Goal: Book appointment/travel/reservation

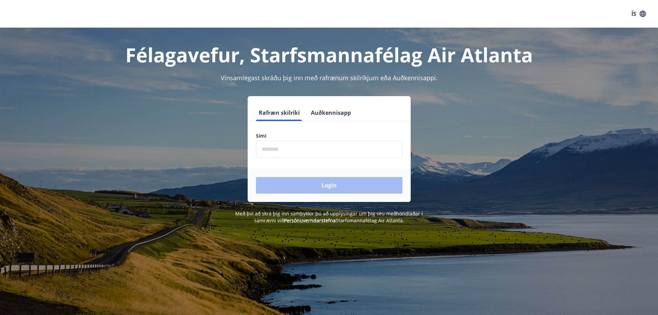
click at [275, 154] on input "phone" at bounding box center [329, 149] width 146 height 17
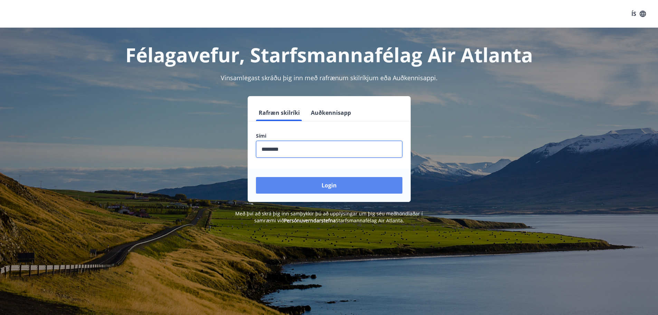
type input "********"
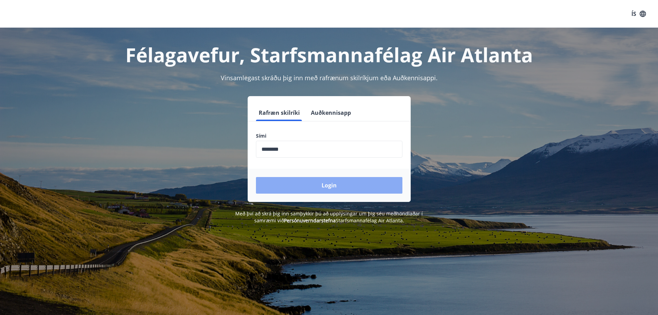
click at [319, 186] on button "Login" at bounding box center [329, 185] width 146 height 17
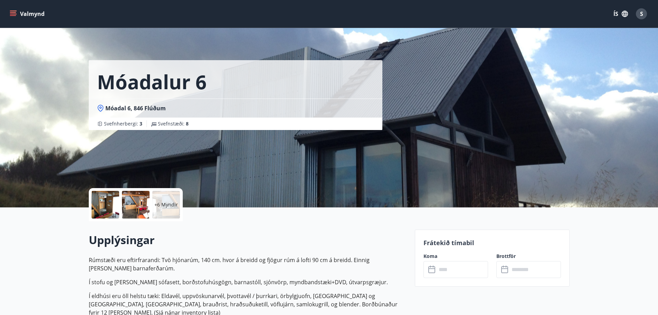
click at [458, 270] on input "text" at bounding box center [461, 269] width 51 height 17
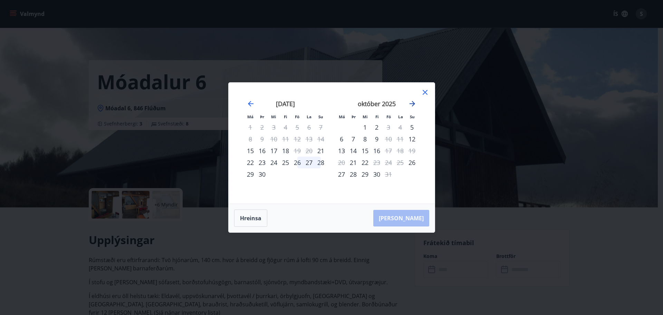
click at [415, 103] on icon "Move forward to switch to the next month." at bounding box center [412, 103] width 8 height 8
click at [377, 174] on div "27" at bounding box center [377, 174] width 12 height 12
click at [414, 173] on div "30" at bounding box center [412, 174] width 12 height 12
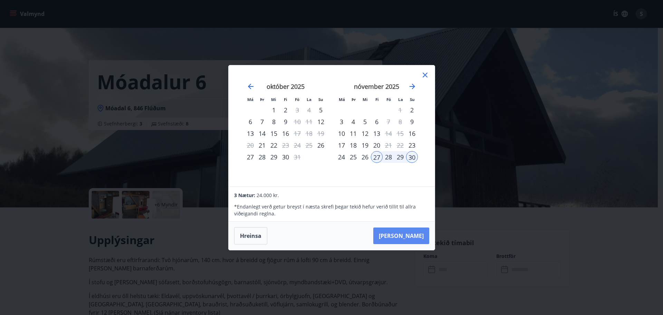
click at [413, 235] on button "[PERSON_NAME]" at bounding box center [401, 235] width 56 height 17
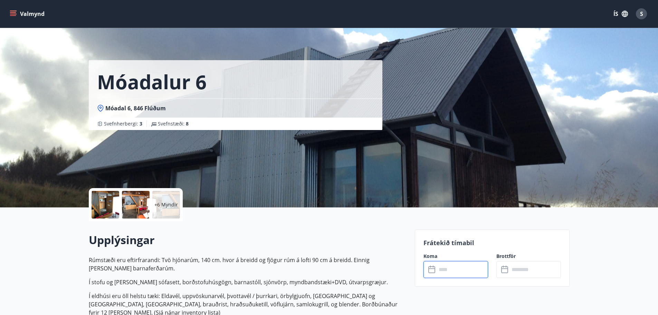
type input "******"
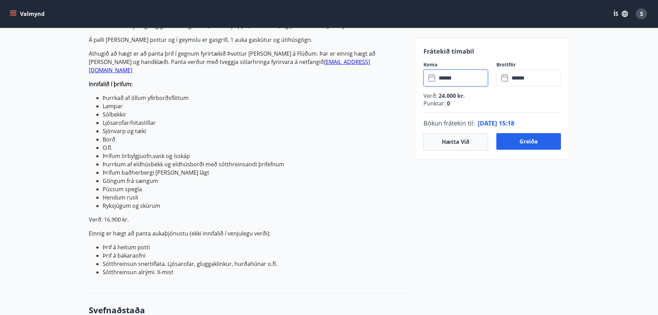
scroll to position [311, 0]
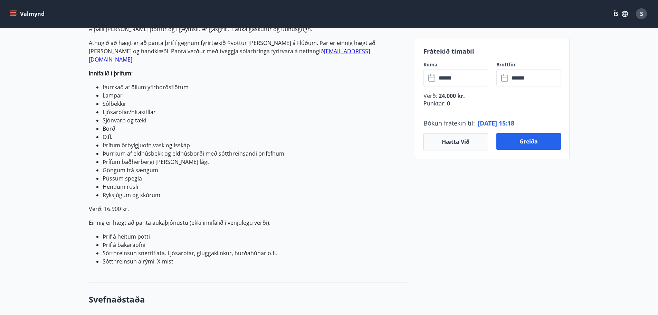
click at [376, 218] on p "Einnig er hægt að panta aukaþjónustu (ekki innifalið í venjulegu verði):" at bounding box center [248, 222] width 318 height 8
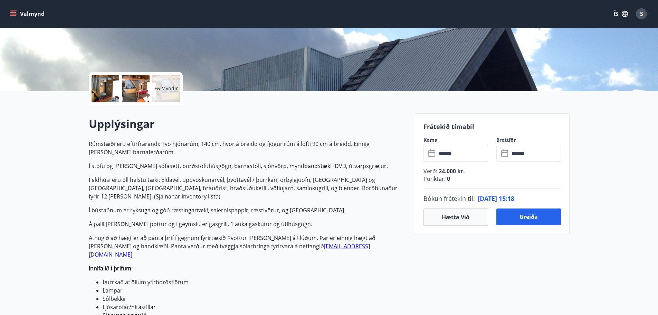
scroll to position [104, 0]
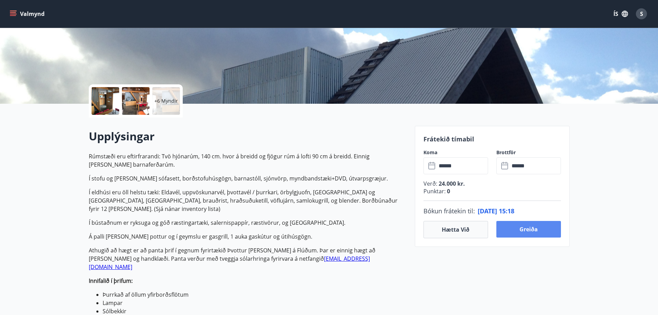
click at [523, 228] on button "Greiða" at bounding box center [528, 229] width 65 height 17
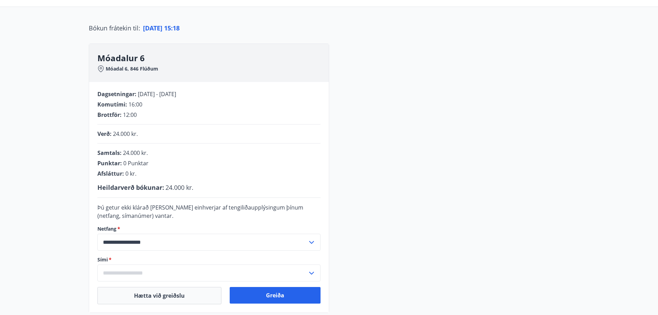
scroll to position [104, 0]
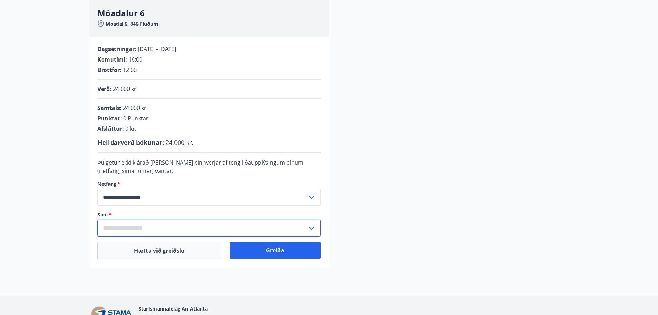
click at [203, 227] on input "text" at bounding box center [202, 227] width 210 height 17
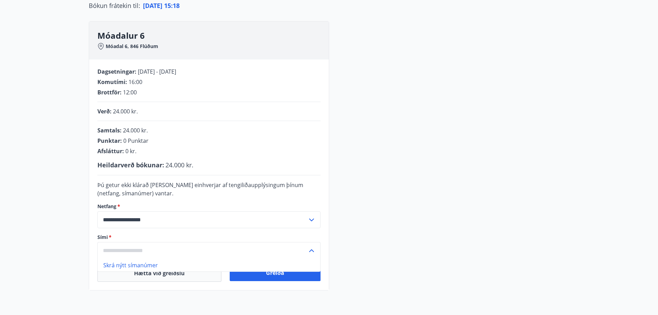
scroll to position [69, 0]
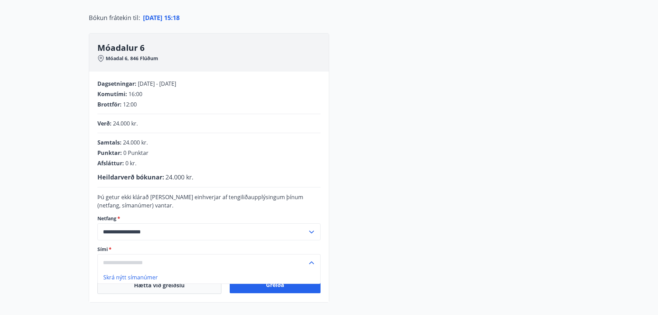
click at [140, 261] on input "text" at bounding box center [202, 262] width 210 height 17
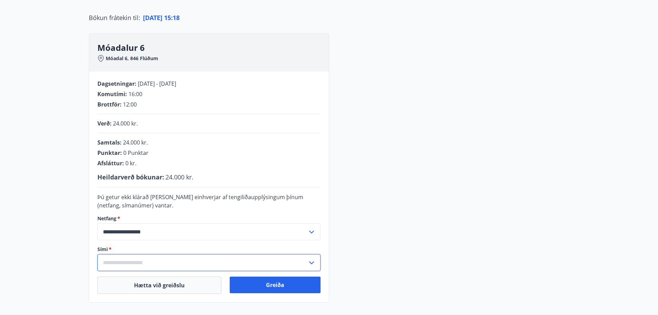
click at [313, 263] on icon at bounding box center [311, 262] width 8 height 8
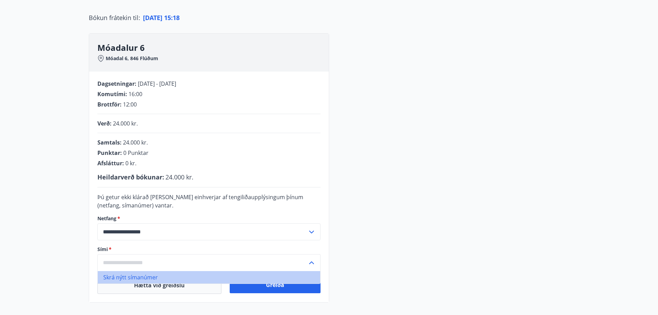
click at [137, 277] on li "Skrá nýtt símanúmer" at bounding box center [209, 277] width 222 height 12
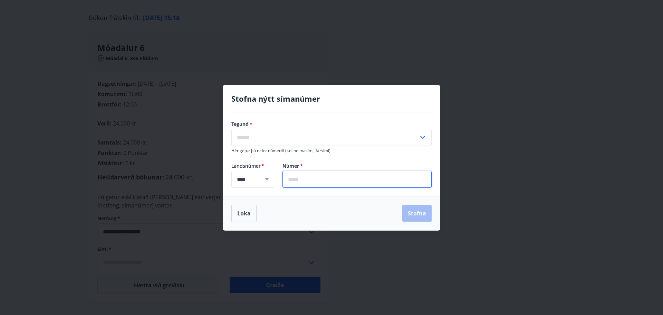
click at [322, 182] on input "text" at bounding box center [356, 179] width 149 height 17
type input "*******"
click at [385, 217] on div "Loka Stofna" at bounding box center [331, 212] width 200 height 17
click at [423, 135] on icon at bounding box center [422, 137] width 8 height 8
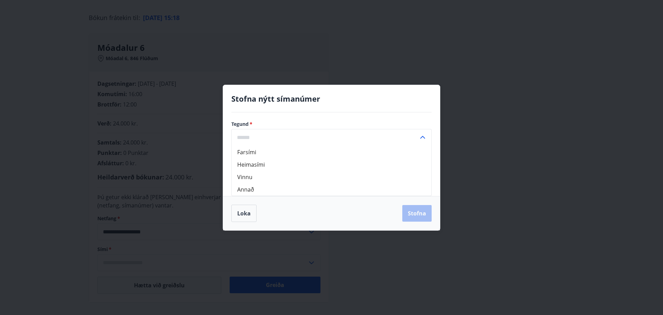
click at [281, 150] on li "Farsími" at bounding box center [332, 152] width 200 height 12
type input "*******"
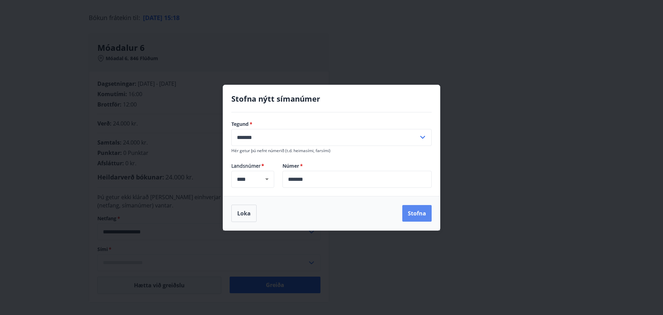
click at [417, 215] on button "Stofna" at bounding box center [416, 213] width 29 height 17
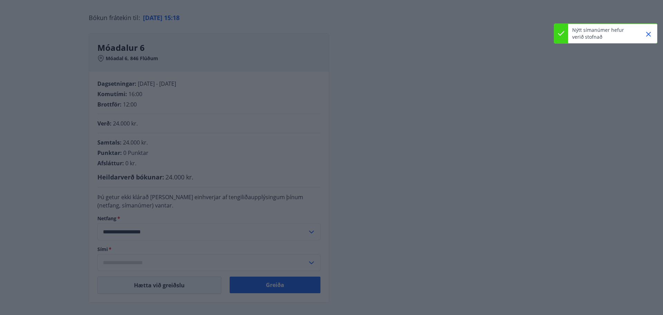
type input "**********"
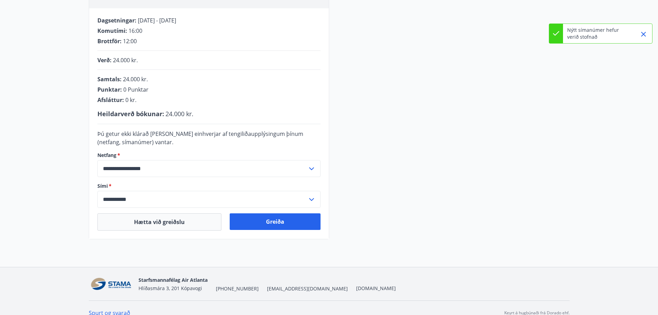
scroll to position [138, 0]
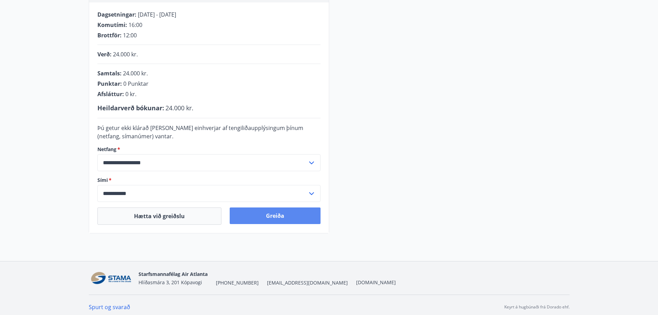
click at [298, 219] on button "Greiða" at bounding box center [275, 215] width 91 height 17
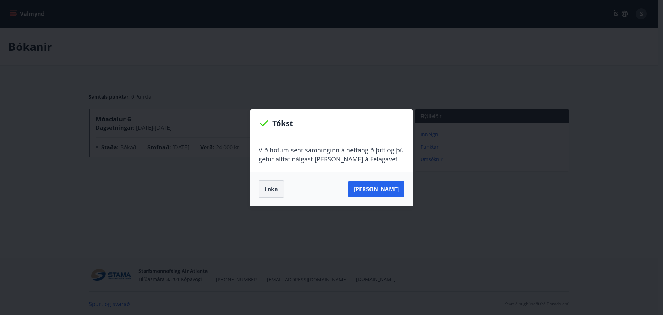
click at [269, 185] on button "Loka" at bounding box center [271, 188] width 25 height 17
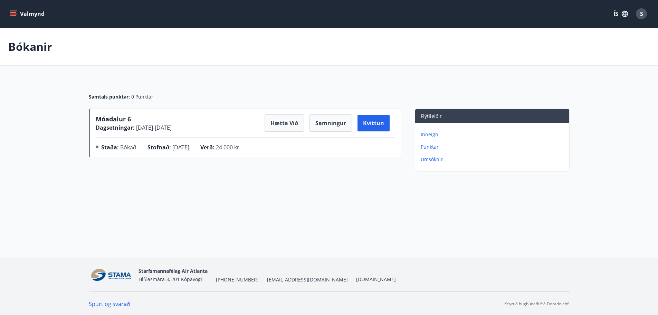
click at [269, 188] on div "Bókanir Samtals punktar : 0 Punktar Móadalur 6 Dagsetningar : [DATE] - [DATE] H…" at bounding box center [329, 115] width 658 height 174
